Goal: Task Accomplishment & Management: Manage account settings

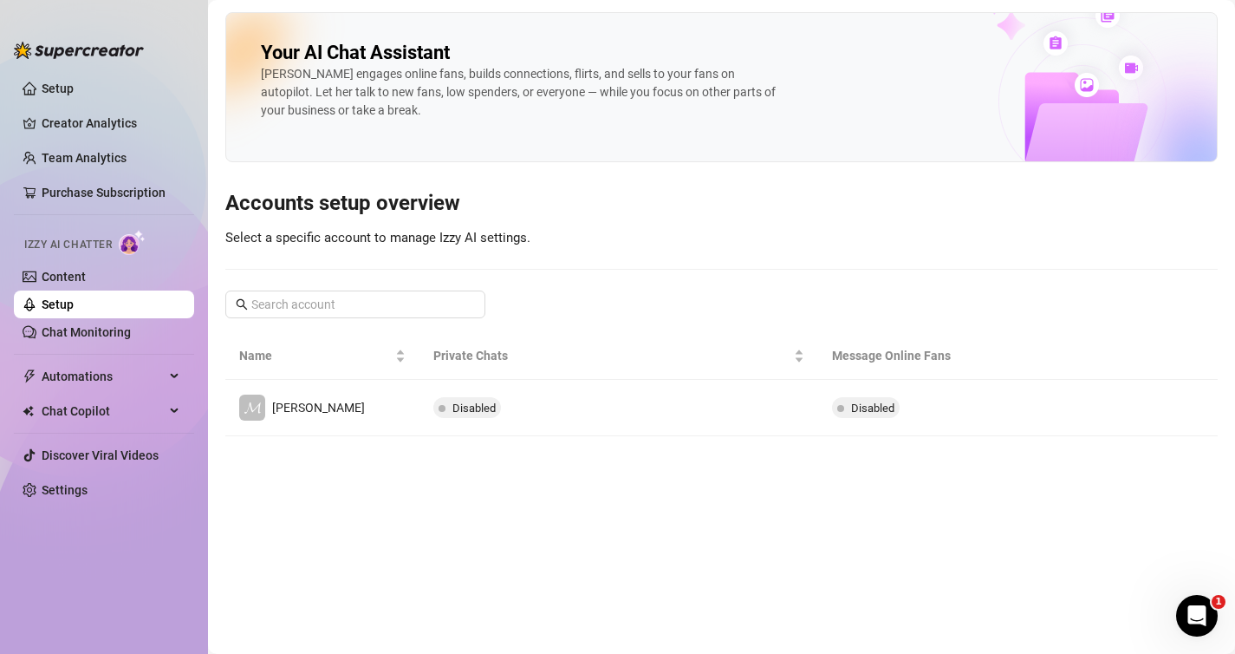
click at [970, 566] on main "Your AI Chat Assistant [PERSON_NAME] engages online fans, builds connections, f…" at bounding box center [721, 327] width 1027 height 654
click at [74, 94] on link "Setup" at bounding box center [58, 88] width 32 height 14
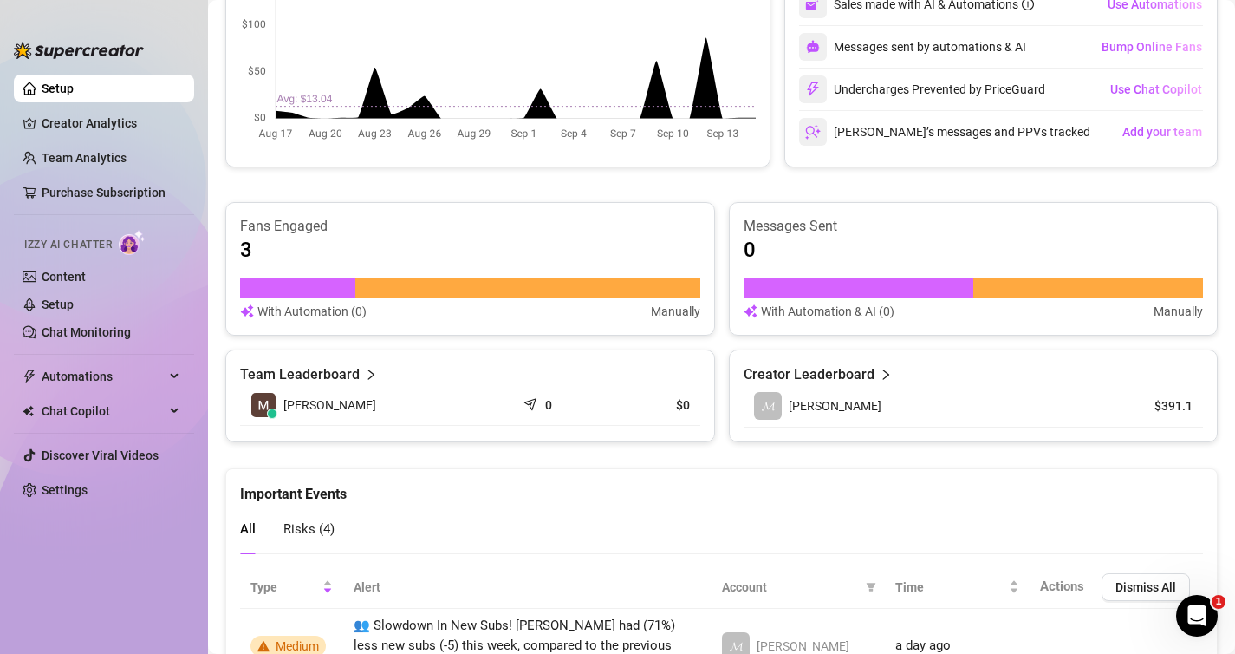
scroll to position [1114, 0]
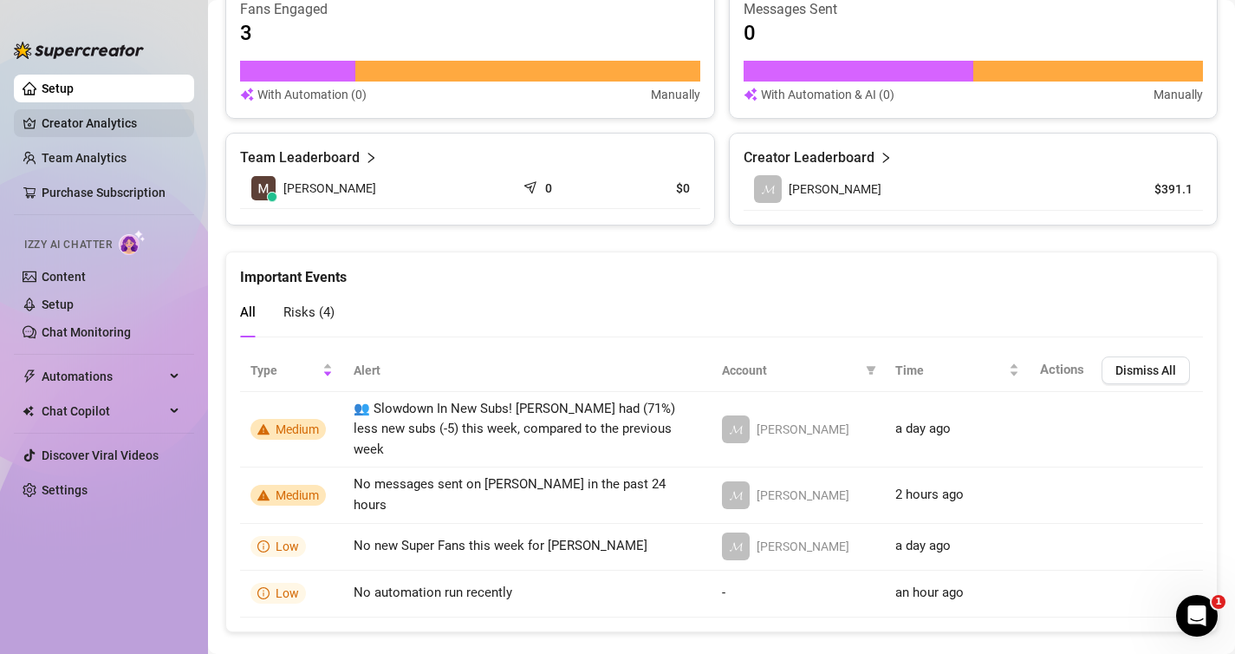
click at [122, 133] on link "Creator Analytics" at bounding box center [111, 123] width 139 height 28
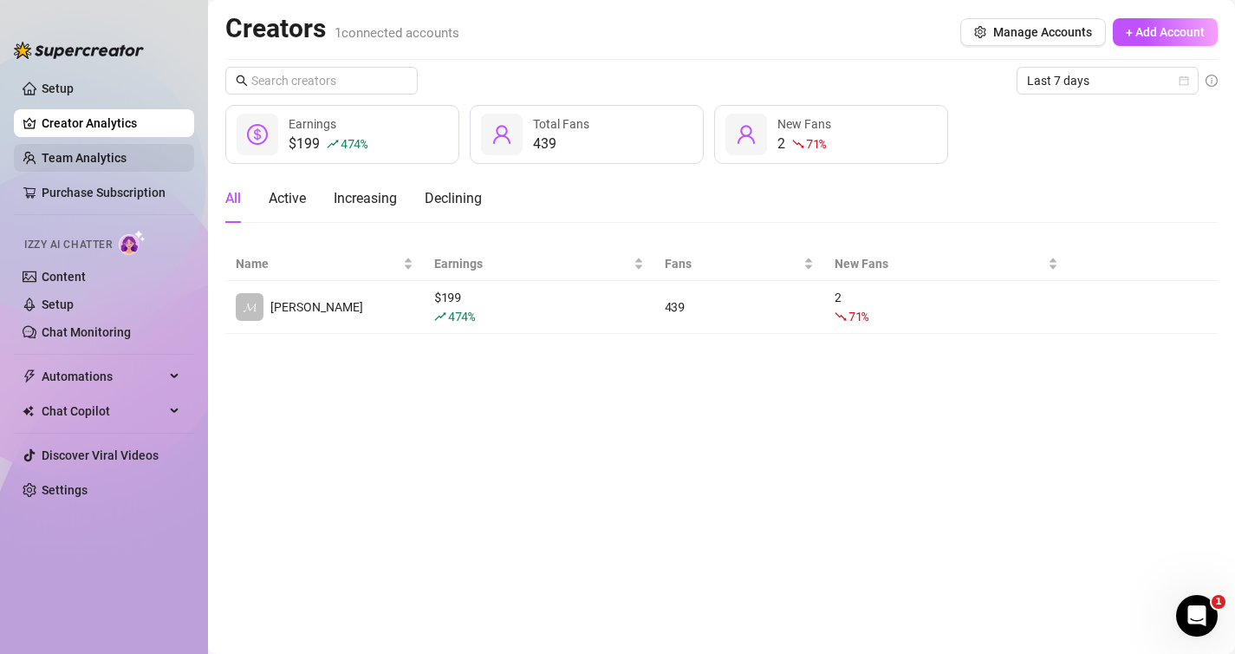
click at [123, 153] on link "Team Analytics" at bounding box center [84, 158] width 85 height 14
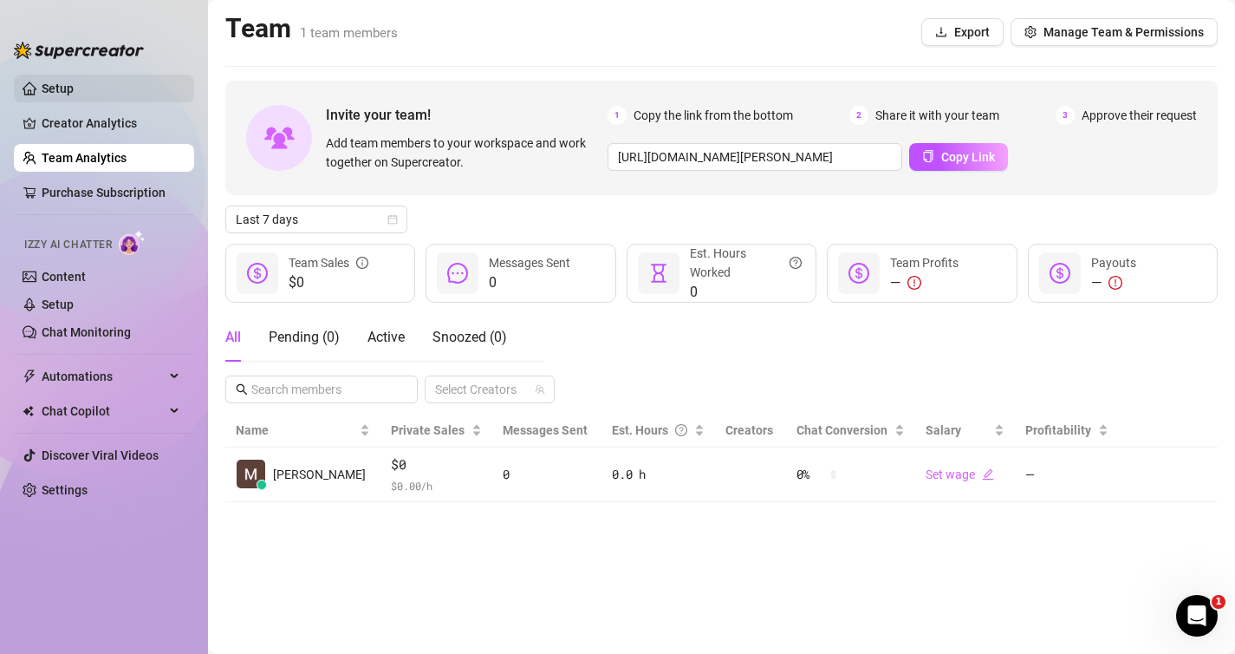
click at [45, 81] on link "Setup" at bounding box center [58, 88] width 32 height 14
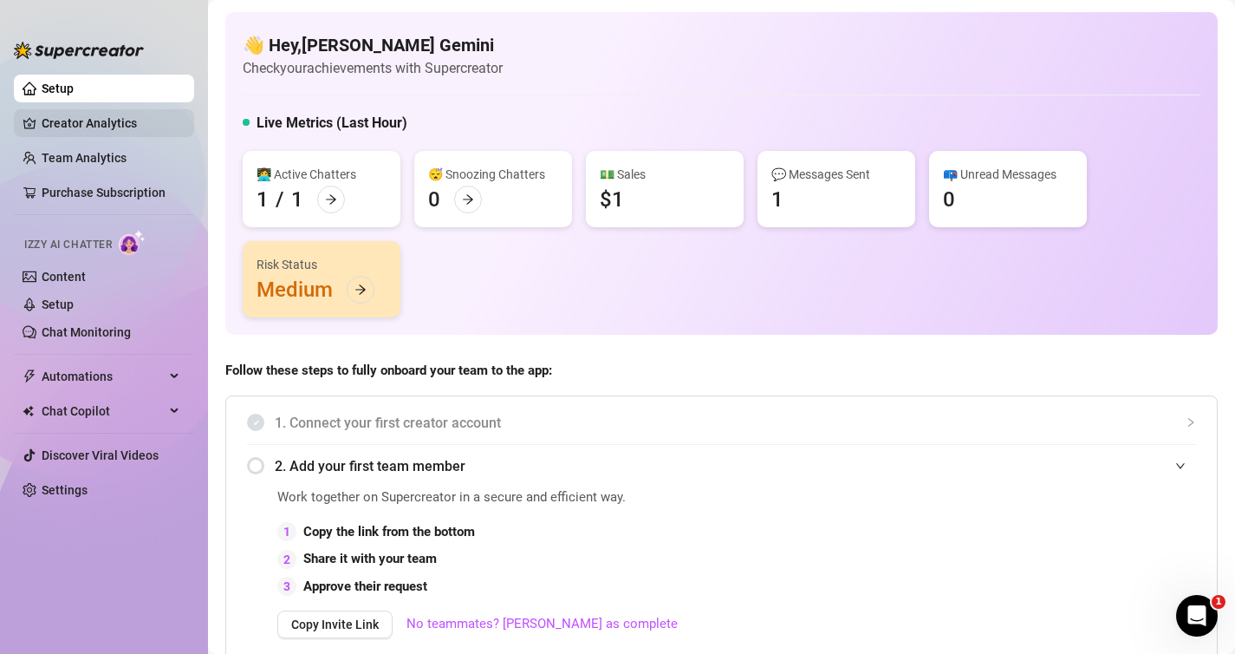
click at [130, 127] on link "Creator Analytics" at bounding box center [111, 123] width 139 height 28
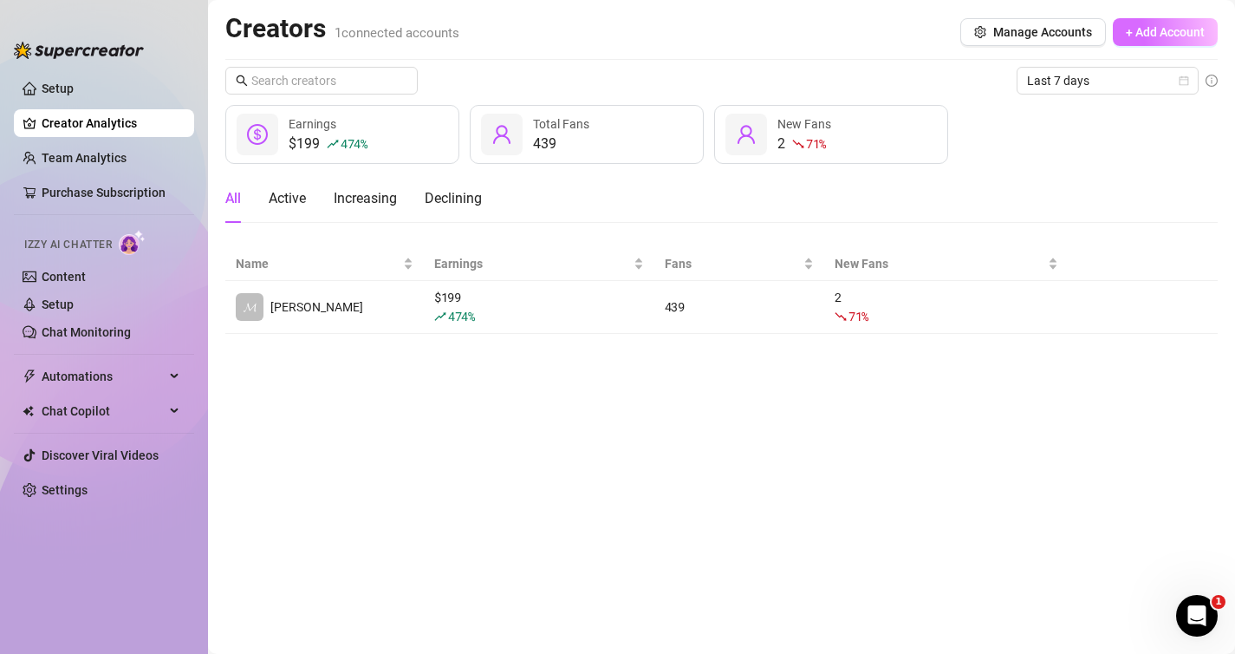
click at [1158, 29] on span "+ Add Account" at bounding box center [1165, 32] width 79 height 14
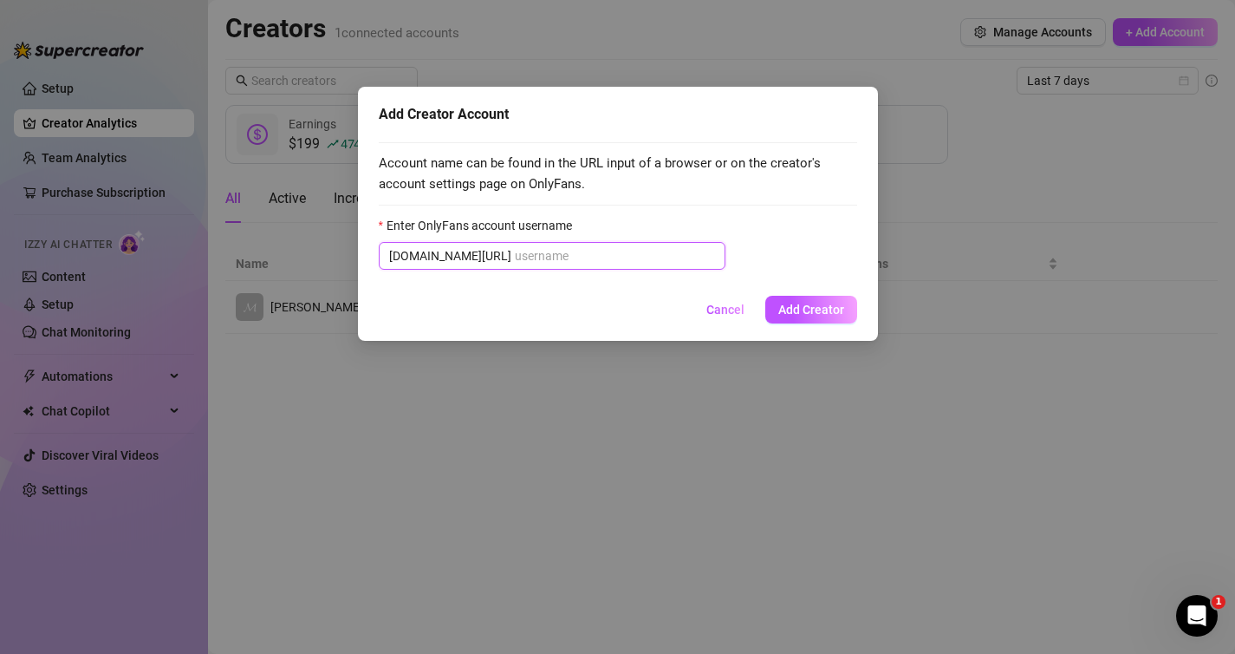
click at [515, 257] on input "Enter OnlyFans account username" at bounding box center [615, 255] width 200 height 19
drag, startPoint x: 462, startPoint y: 258, endPoint x: 359, endPoint y: 255, distance: 103.2
click at [359, 255] on div "Add Creator Account Account name can be found in the URL input of a browser or …" at bounding box center [618, 214] width 520 height 254
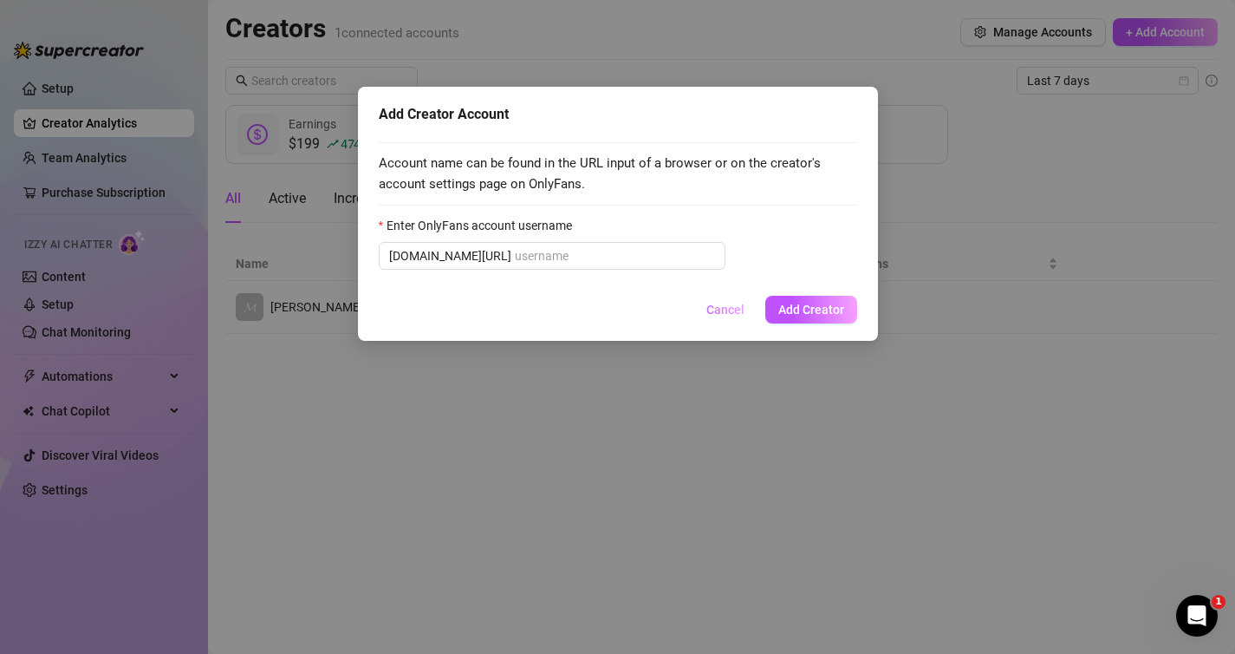
click at [726, 310] on span "Cancel" at bounding box center [725, 309] width 38 height 14
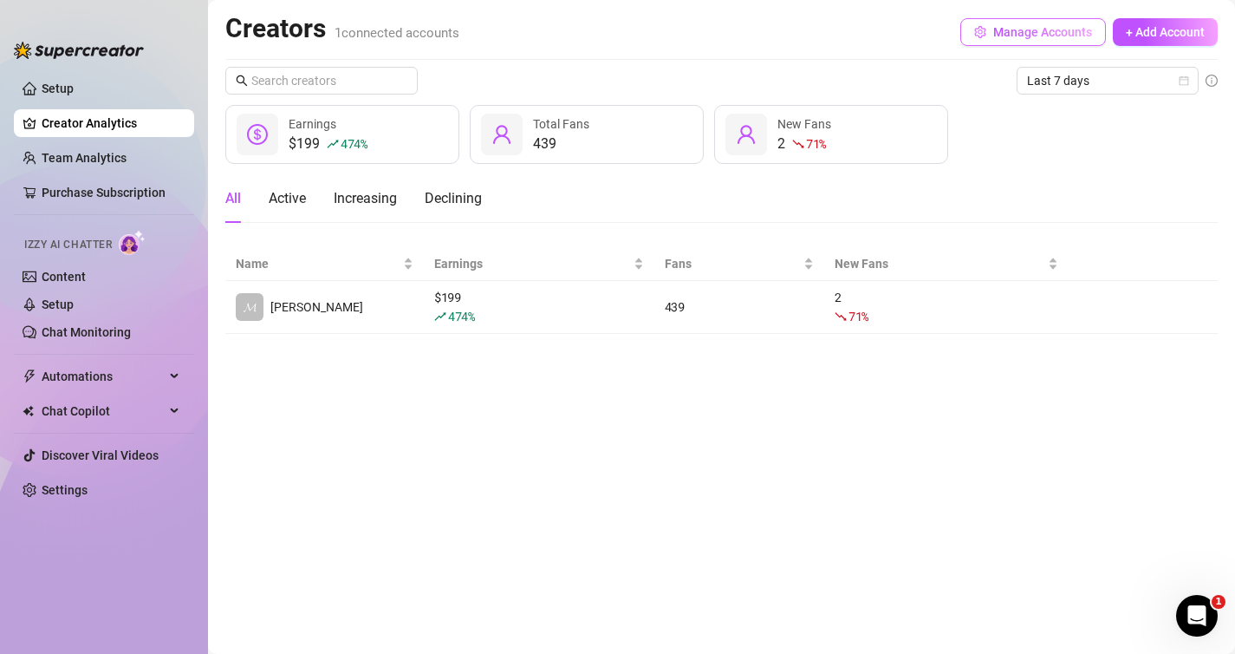
click at [1003, 38] on span "Manage Accounts" at bounding box center [1042, 32] width 99 height 14
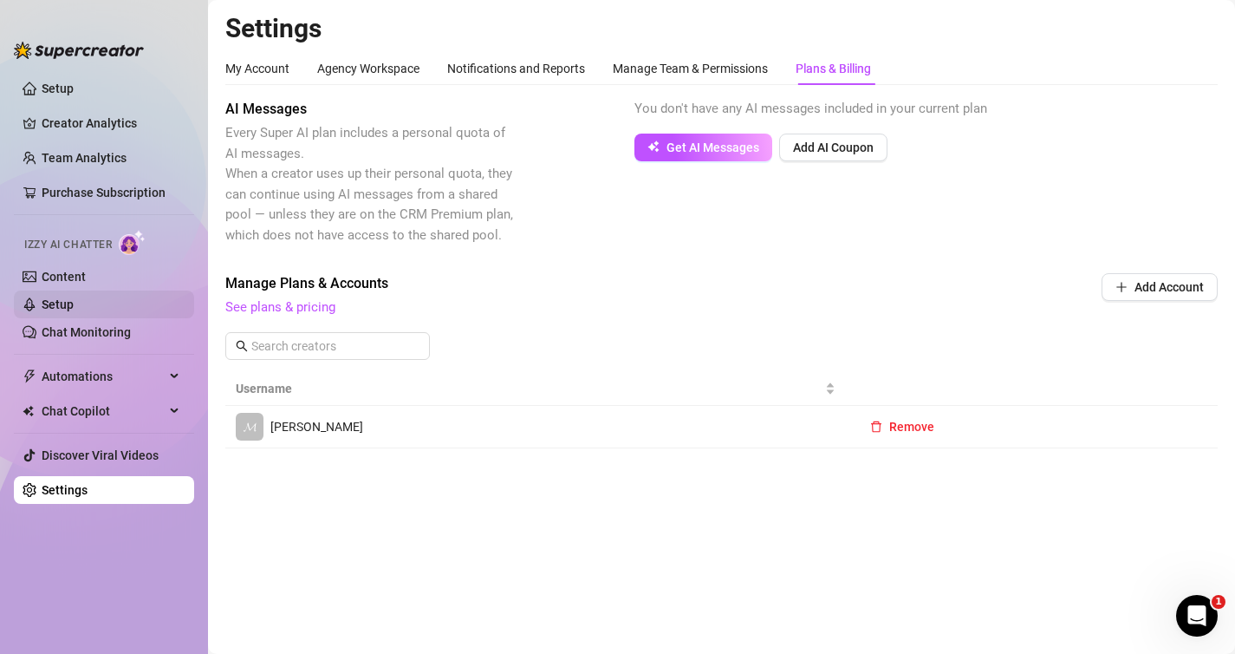
click at [65, 309] on link "Setup" at bounding box center [58, 304] width 32 height 14
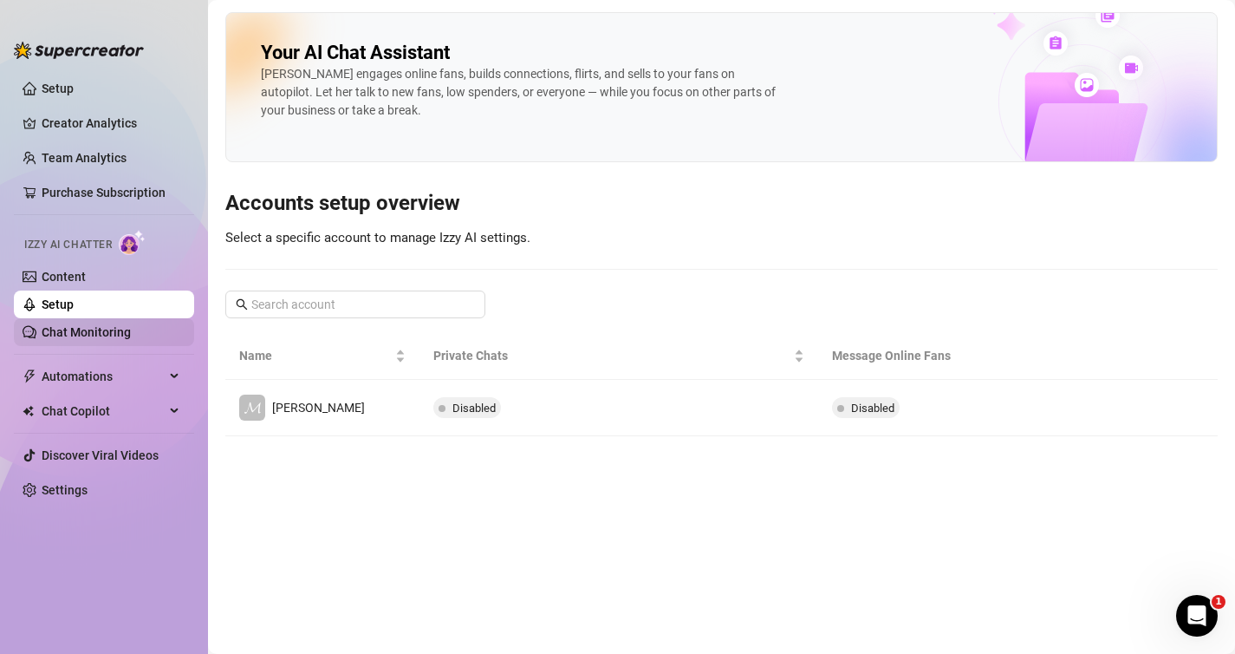
click at [73, 331] on link "Chat Monitoring" at bounding box center [86, 332] width 89 height 14
